Goal: Task Accomplishment & Management: Use online tool/utility

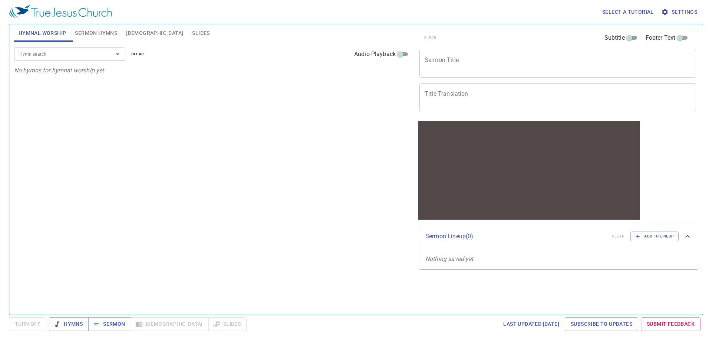
drag, startPoint x: 676, startPoint y: 0, endPoint x: 552, endPoint y: 6, distance: 124.0
click at [552, 6] on div "Select a tutorial Settings" at bounding box center [354, 12] width 691 height 24
click at [99, 32] on span "Sermon Hymns" at bounding box center [96, 33] width 42 height 9
click at [488, 63] on textarea "Sermon Title" at bounding box center [557, 63] width 266 height 14
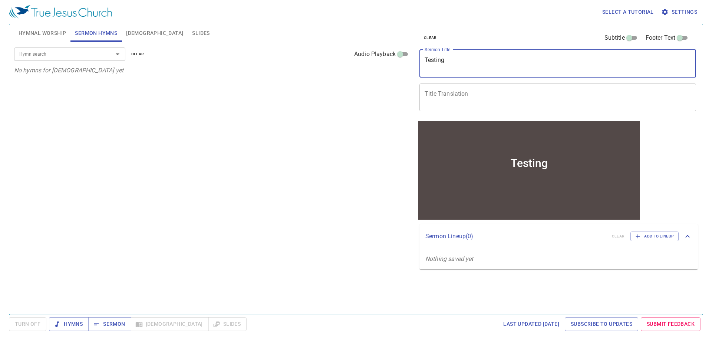
type textarea "Testing"
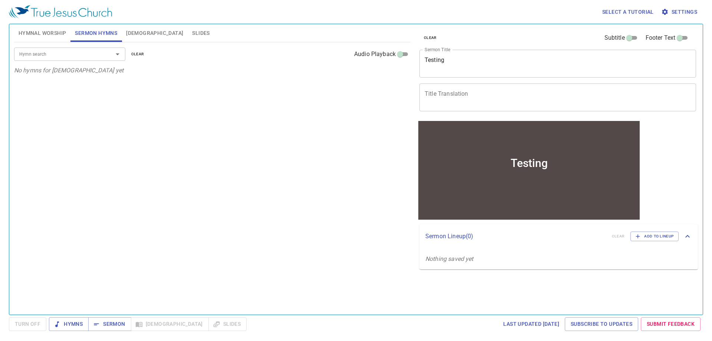
click at [488, 107] on div "x Title Translation" at bounding box center [557, 97] width 276 height 28
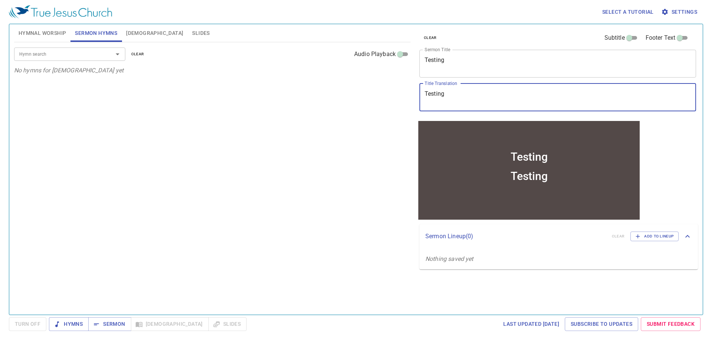
type textarea "Testing"
click at [310, 168] on div "Hymn search Hymn search clear Audio Playback No hymns for [DEMOGRAPHIC_DATA] yet" at bounding box center [212, 175] width 396 height 266
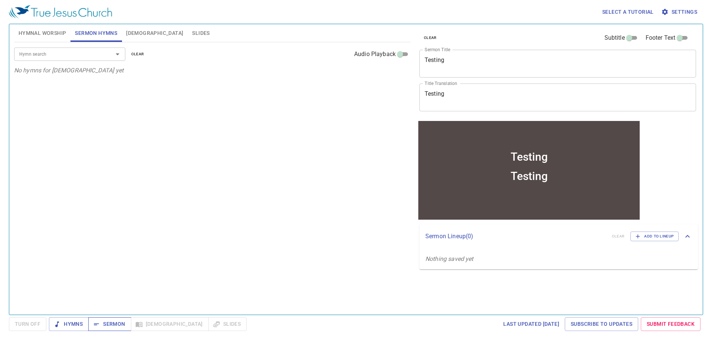
click at [108, 322] on span "Sermon" at bounding box center [109, 323] width 31 height 9
click at [683, 13] on span "Settings" at bounding box center [679, 11] width 34 height 9
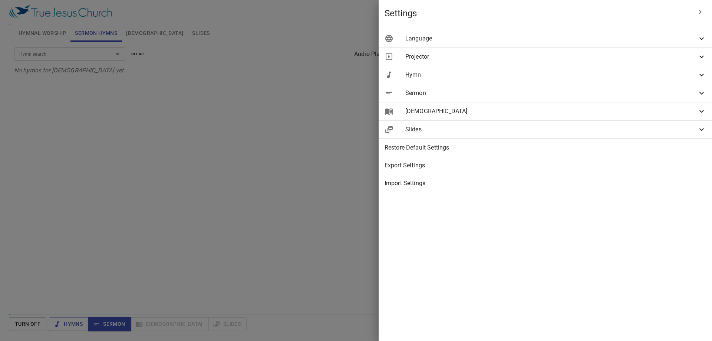
click at [563, 131] on span "Slides" at bounding box center [551, 129] width 292 height 9
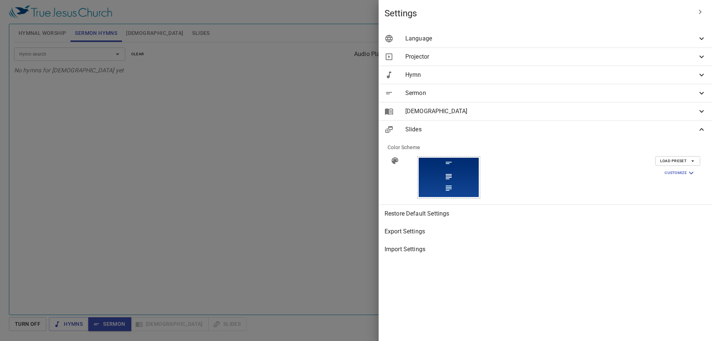
click at [693, 170] on icon "button" at bounding box center [690, 172] width 9 height 9
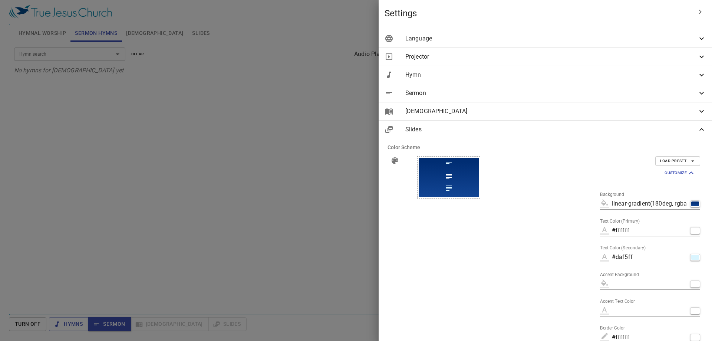
click at [697, 109] on icon at bounding box center [701, 111] width 9 height 9
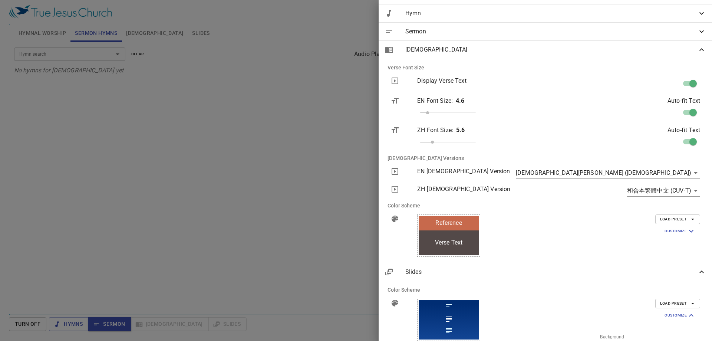
scroll to position [74, 0]
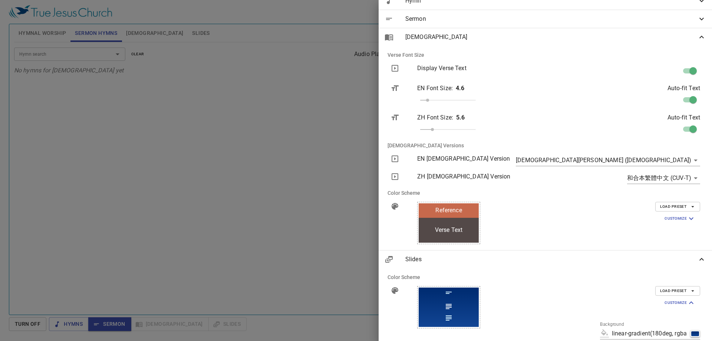
click at [304, 140] on div at bounding box center [356, 170] width 712 height 341
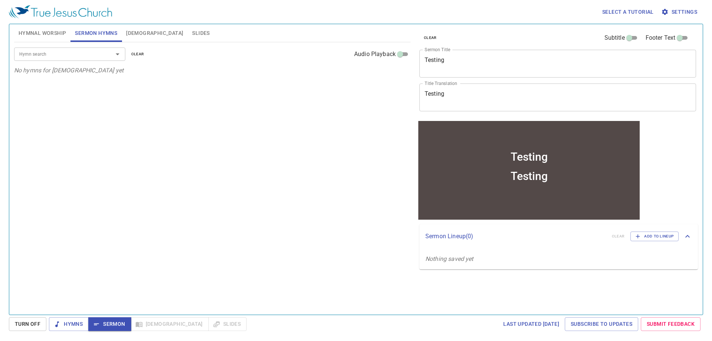
click at [682, 10] on span "Settings" at bounding box center [679, 11] width 34 height 9
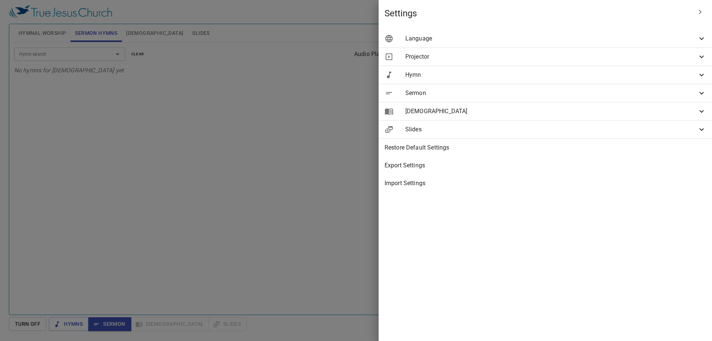
click at [548, 59] on span "Projector" at bounding box center [551, 56] width 292 height 9
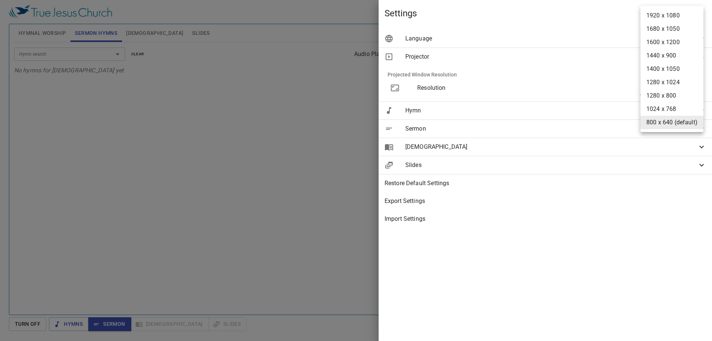
click at [695, 89] on body "Select a tutorial Settings Hymnal Worship Sermon Hymns [DEMOGRAPHIC_DATA] Slide…" at bounding box center [356, 170] width 712 height 341
click at [674, 17] on li "1920 x 1080" at bounding box center [671, 15] width 63 height 13
type input "1920 x 1080"
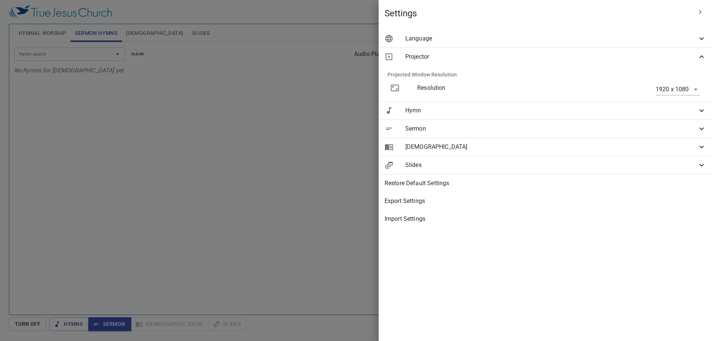
click at [688, 39] on span "Language" at bounding box center [551, 38] width 292 height 9
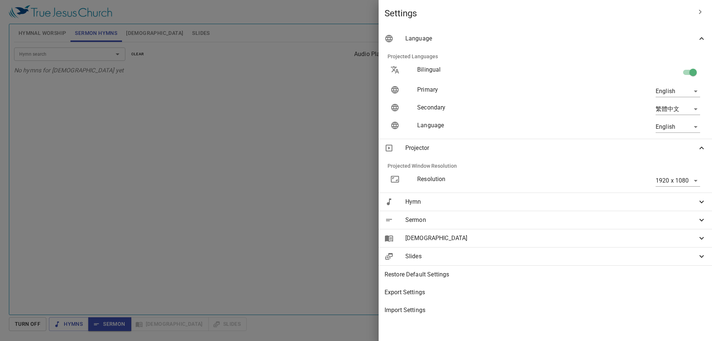
click at [702, 36] on icon at bounding box center [701, 38] width 9 height 9
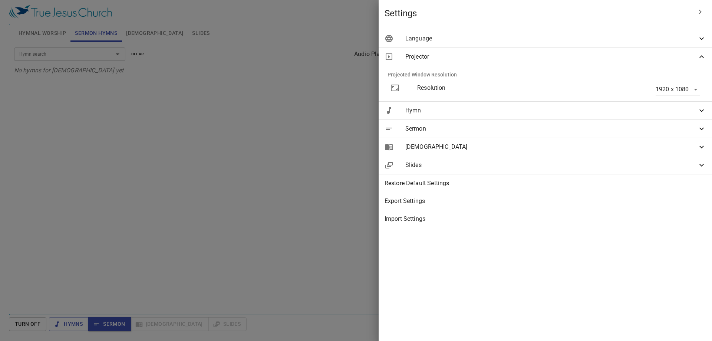
click at [703, 54] on icon at bounding box center [701, 56] width 9 height 9
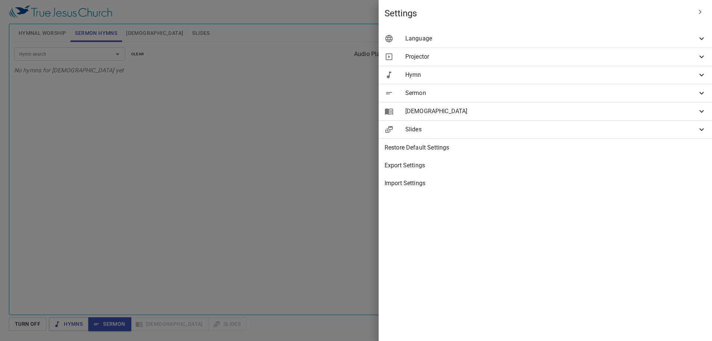
click at [702, 73] on icon at bounding box center [701, 74] width 9 height 9
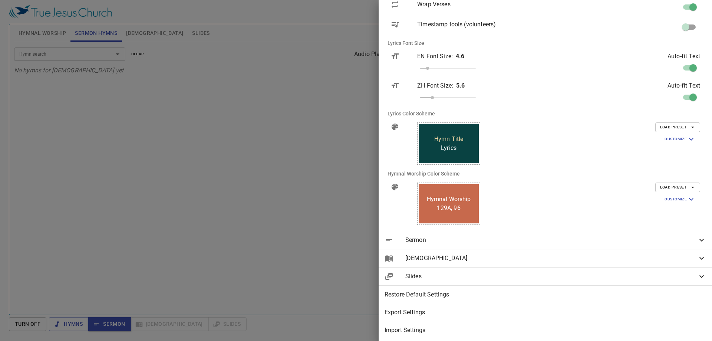
scroll to position [118, 0]
click at [697, 234] on icon at bounding box center [701, 238] width 9 height 9
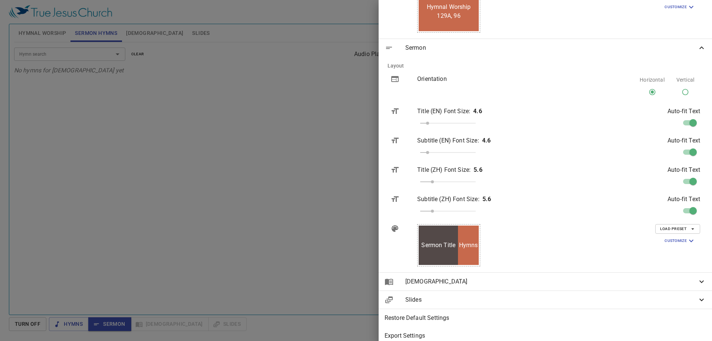
scroll to position [333, 0]
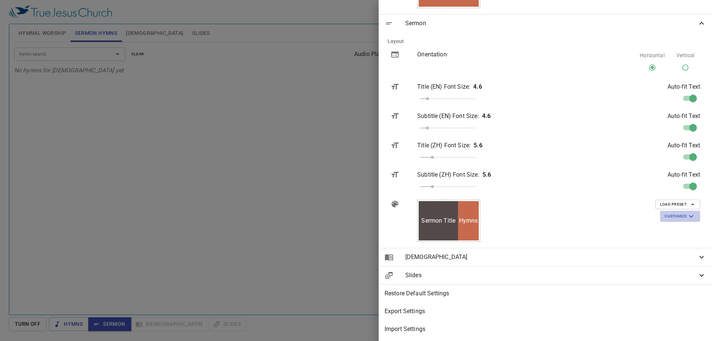
click at [686, 212] on icon "button" at bounding box center [690, 216] width 9 height 9
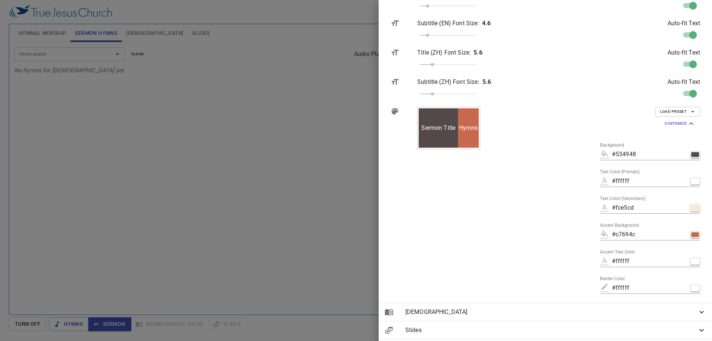
scroll to position [444, 0]
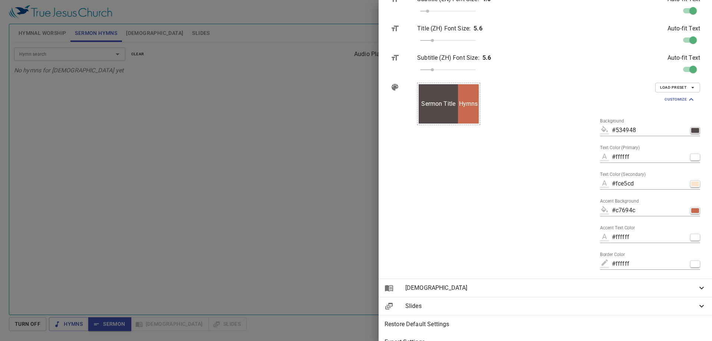
click at [691, 130] on div "button" at bounding box center [695, 130] width 8 height 5
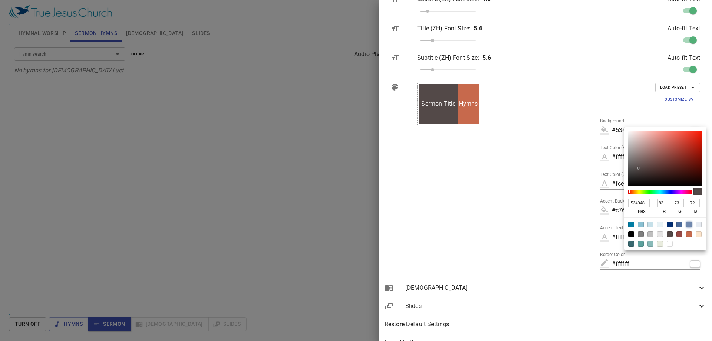
click at [689, 223] on div at bounding box center [689, 224] width 6 height 6
type input "#7189ae"
type input "7189AE"
type input "113"
type input "137"
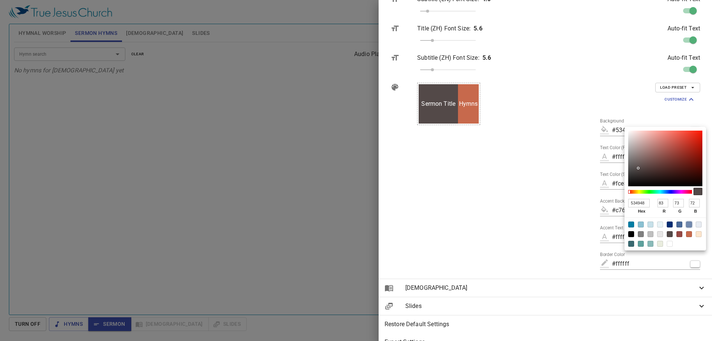
type input "174"
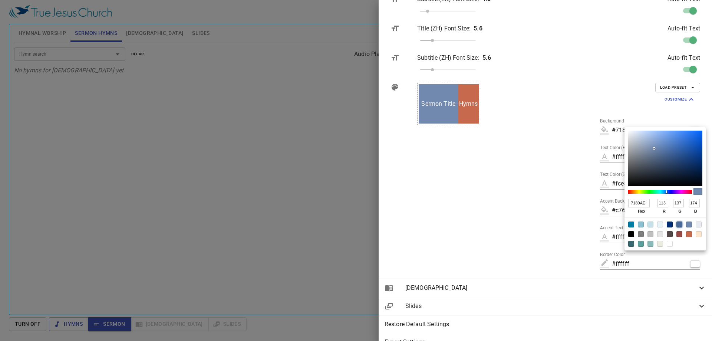
click at [678, 223] on div at bounding box center [679, 224] width 6 height 6
type input "#496999"
type input "496999"
type input "73"
type input "105"
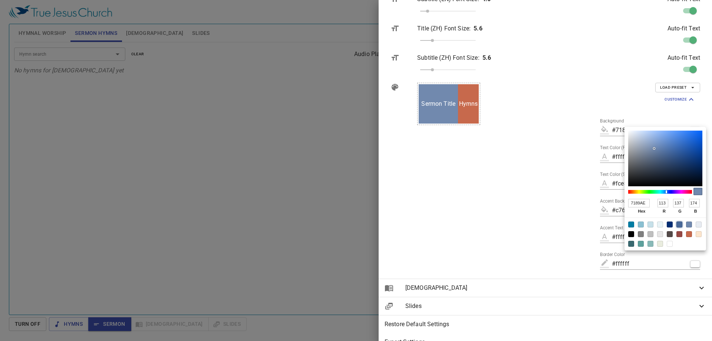
type input "153"
click at [701, 223] on div at bounding box center [698, 224] width 6 height 6
type input "#e8ecf2"
type input "E8ECF2"
type input "232"
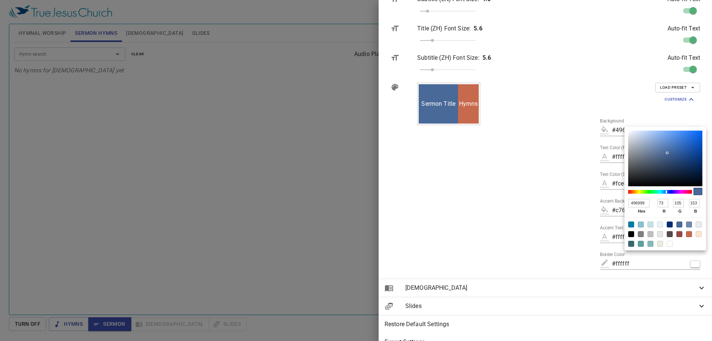
type input "236"
type input "242"
click at [631, 233] on div at bounding box center [631, 234] width 6 height 6
type input "#000000"
type input "000000"
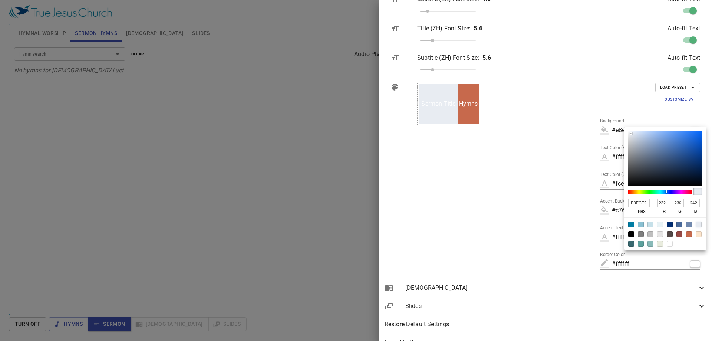
type input "0"
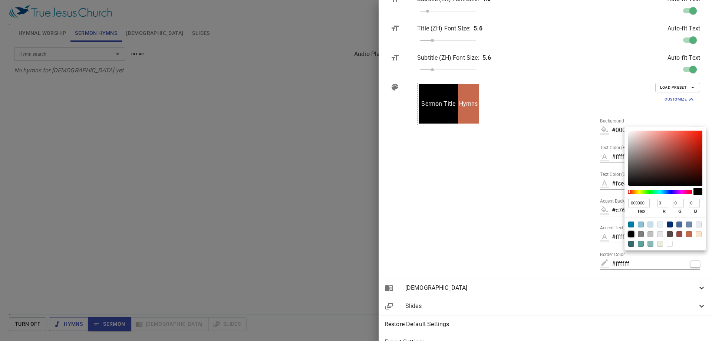
click at [639, 234] on div at bounding box center [640, 234] width 6 height 6
type input "#808080"
type input "808080"
type input "128"
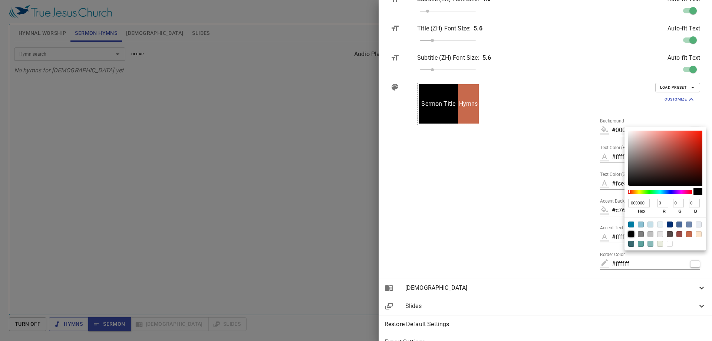
type input "128"
click at [650, 244] on div at bounding box center [650, 244] width 6 height 6
type input "#89bab8"
type input "89BAB8"
type input "137"
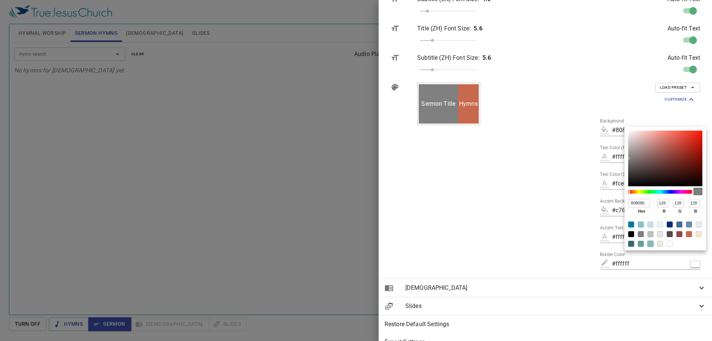
type input "186"
type input "184"
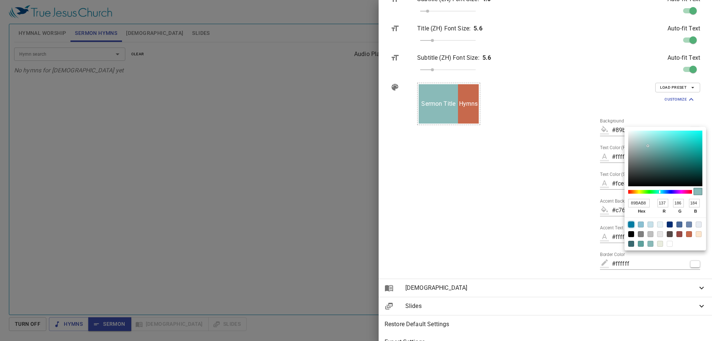
click at [630, 224] on div at bounding box center [631, 224] width 6 height 6
type input "#007da4"
type input "007DA4"
type input "0"
type input "125"
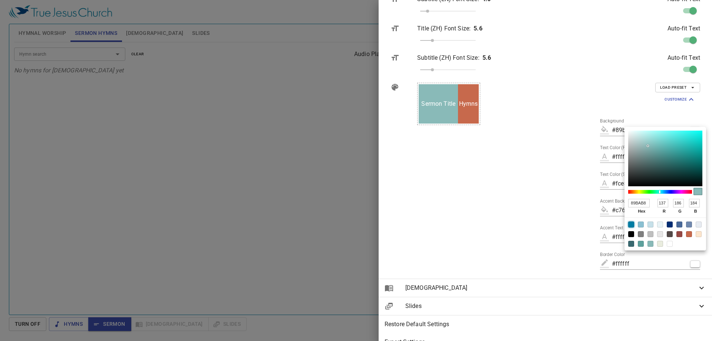
type input "164"
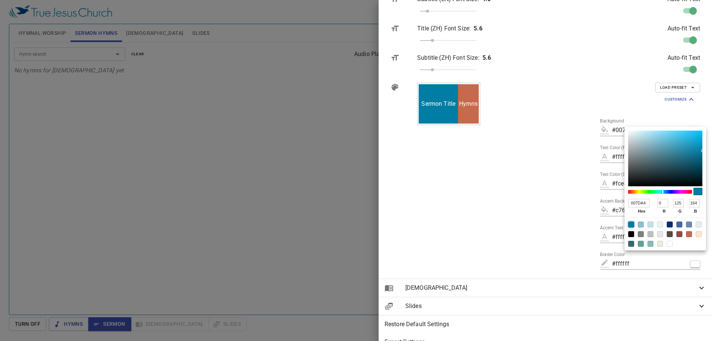
click at [586, 209] on div at bounding box center [356, 170] width 712 height 341
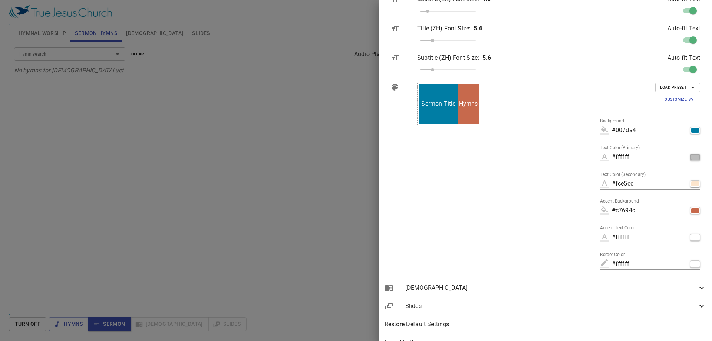
click at [691, 156] on div "button" at bounding box center [695, 157] width 8 height 5
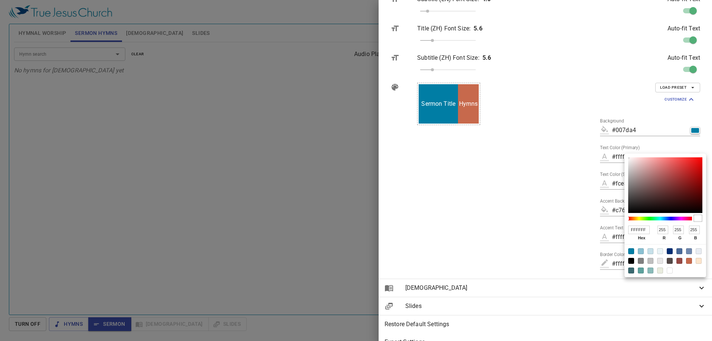
click at [583, 180] on div at bounding box center [356, 170] width 712 height 341
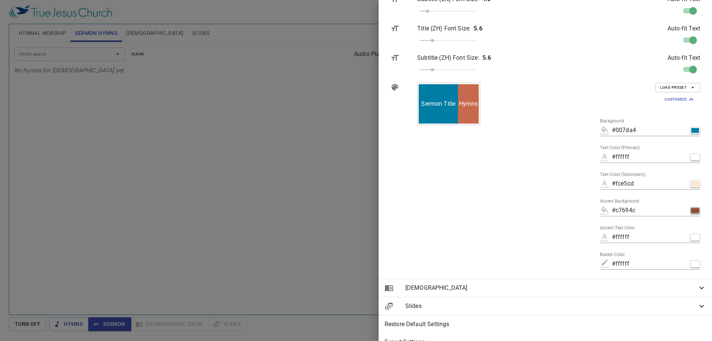
click at [691, 210] on div "button" at bounding box center [695, 210] width 8 height 5
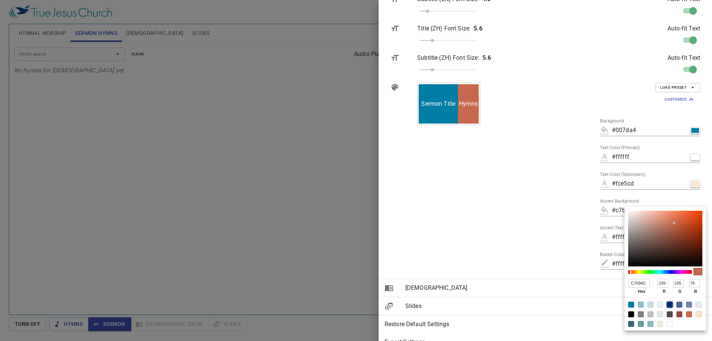
click at [670, 303] on div at bounding box center [669, 304] width 6 height 6
type input "#002d73"
type input "002D73"
type input "0"
type input "45"
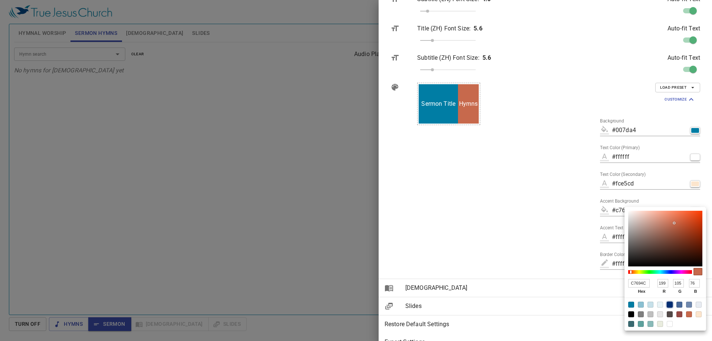
type input "115"
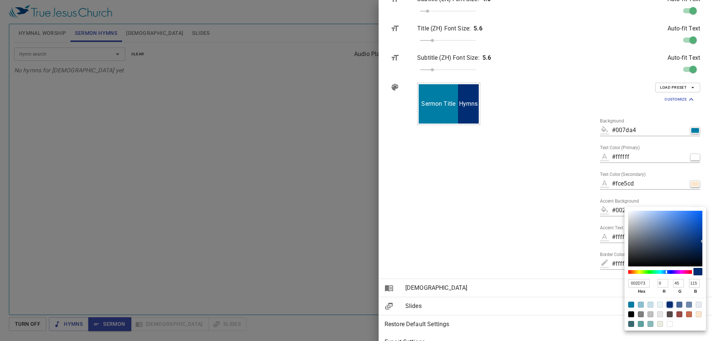
click at [689, 303] on div at bounding box center [689, 304] width 6 height 6
type input "#7189ae"
type input "7189AE"
type input "113"
type input "137"
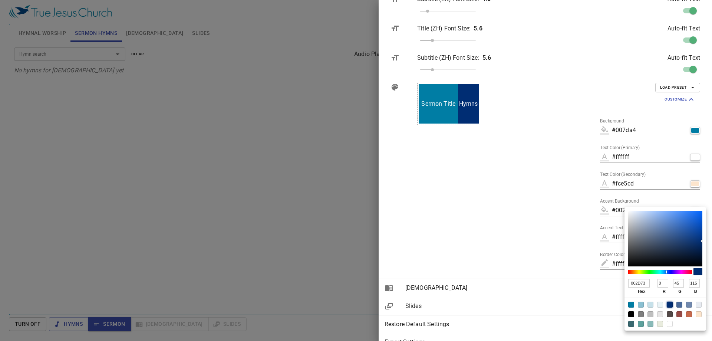
type input "174"
click at [586, 264] on div at bounding box center [356, 170] width 712 height 341
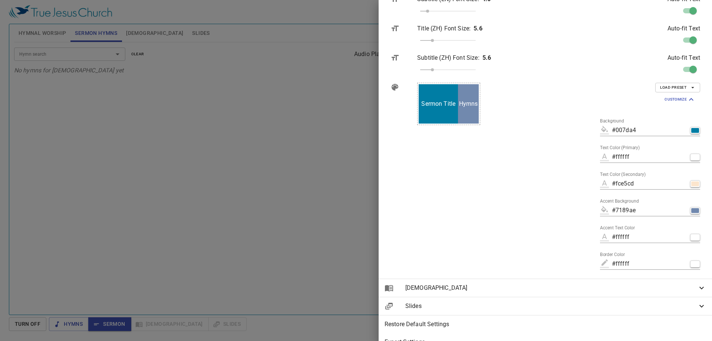
click at [365, 219] on div at bounding box center [356, 170] width 712 height 341
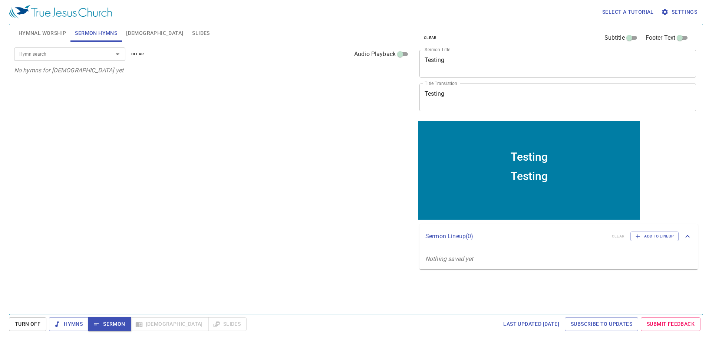
click at [140, 131] on div "Hymn search Hymn search clear Audio Playback No hymns for [DEMOGRAPHIC_DATA] yet" at bounding box center [212, 175] width 396 height 266
click at [132, 33] on span "[DEMOGRAPHIC_DATA]" at bounding box center [154, 33] width 57 height 9
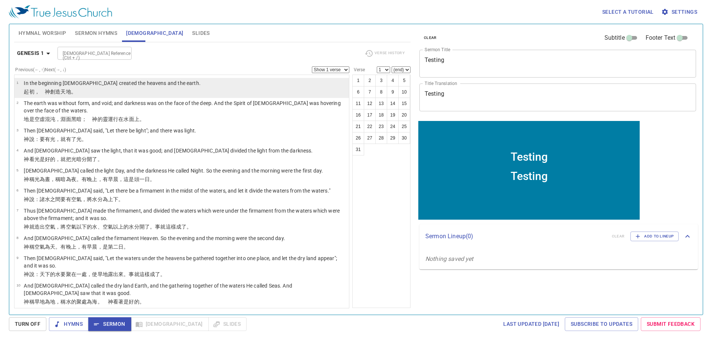
click at [56, 84] on p "In the beginning [DEMOGRAPHIC_DATA] created the heavens and the earth." at bounding box center [112, 82] width 177 height 7
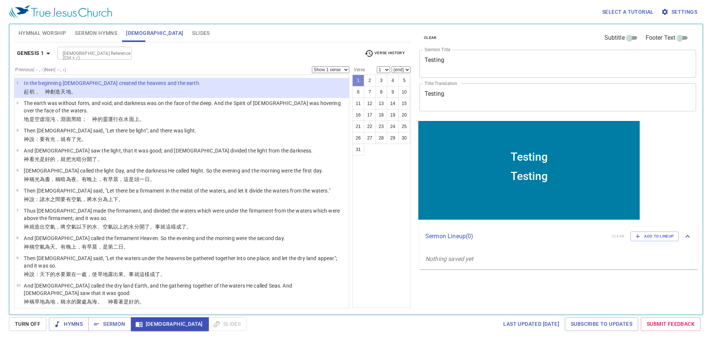
click at [359, 79] on button "1" at bounding box center [358, 80] width 12 height 12
click at [75, 83] on p "In the beginning [DEMOGRAPHIC_DATA] created the heavens and the earth." at bounding box center [112, 82] width 177 height 7
click at [133, 29] on span "[DEMOGRAPHIC_DATA]" at bounding box center [154, 33] width 57 height 9
click at [140, 327] on icon "button" at bounding box center [138, 323] width 7 height 7
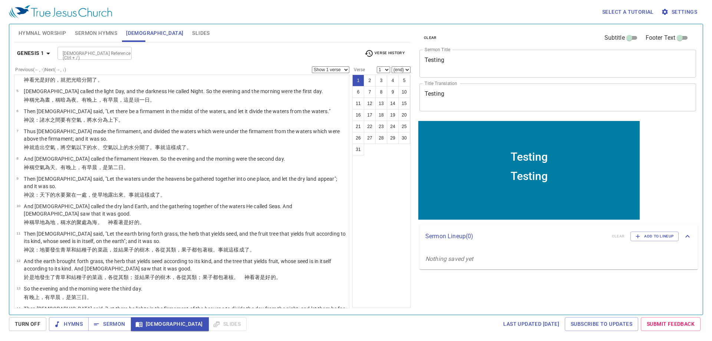
scroll to position [0, 0]
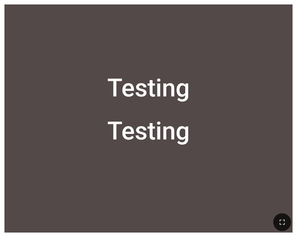
click at [45, 77] on div "Testing" at bounding box center [148, 61] width 288 height 91
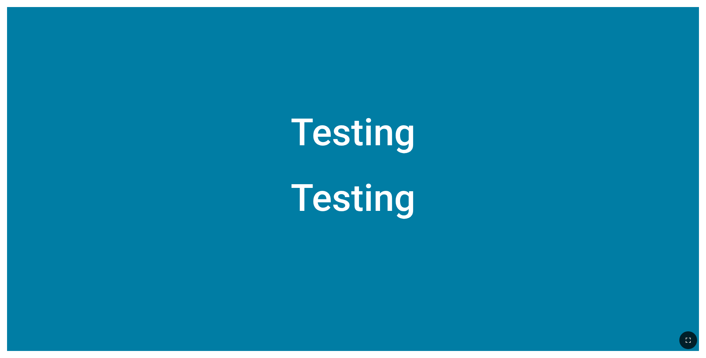
click at [138, 90] on div "Testing" at bounding box center [353, 93] width 692 height 138
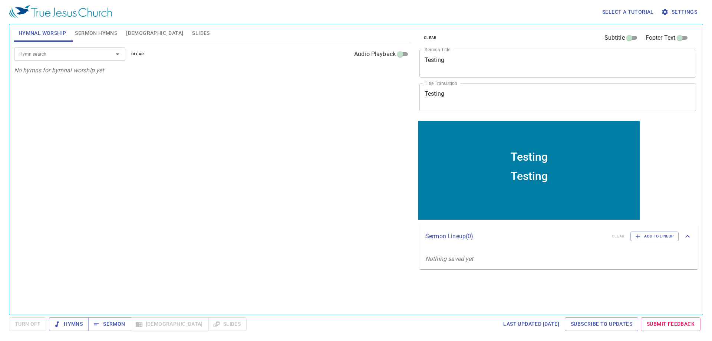
drag, startPoint x: 0, startPoint y: 0, endPoint x: 427, endPoint y: 14, distance: 426.8
click at [428, 13] on div "Select a tutorial Settings" at bounding box center [354, 12] width 691 height 24
